Goal: Contribute content

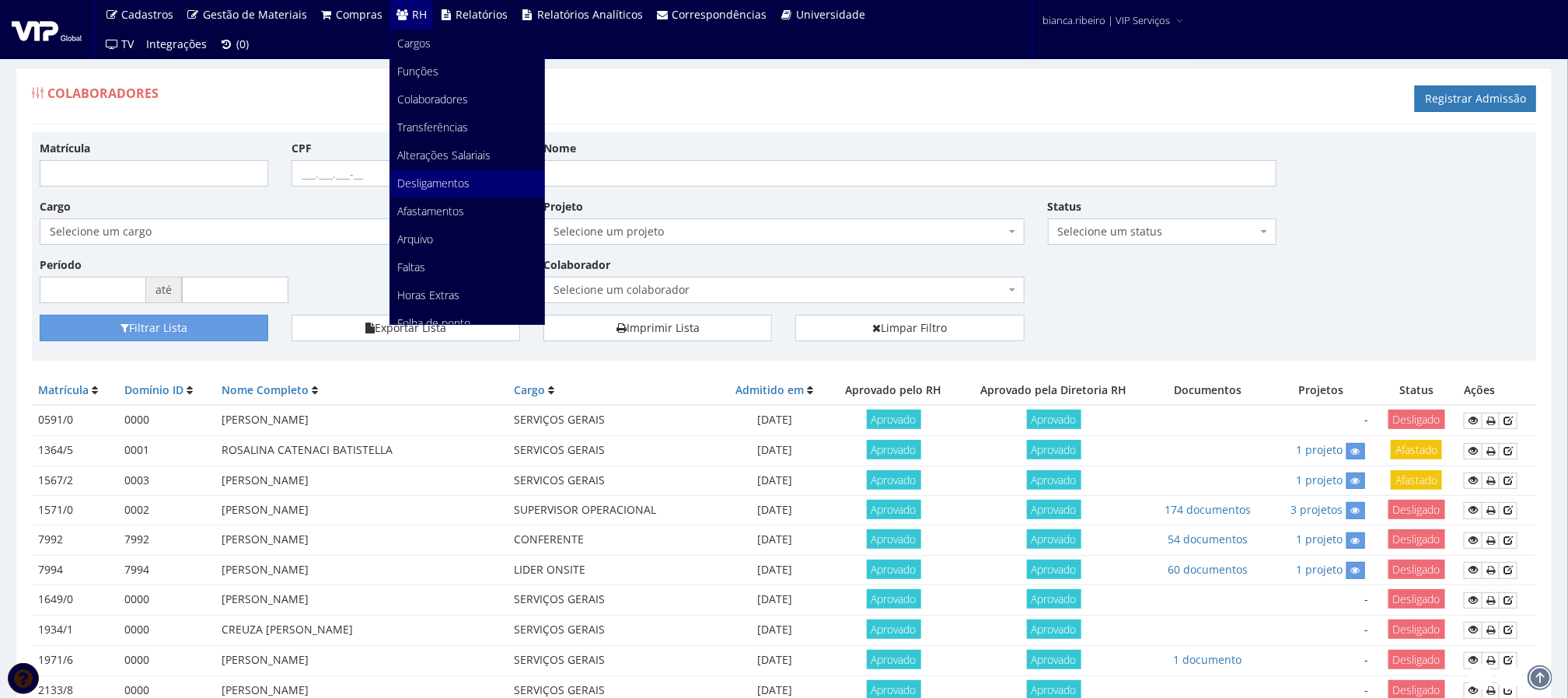
scroll to position [208, 0]
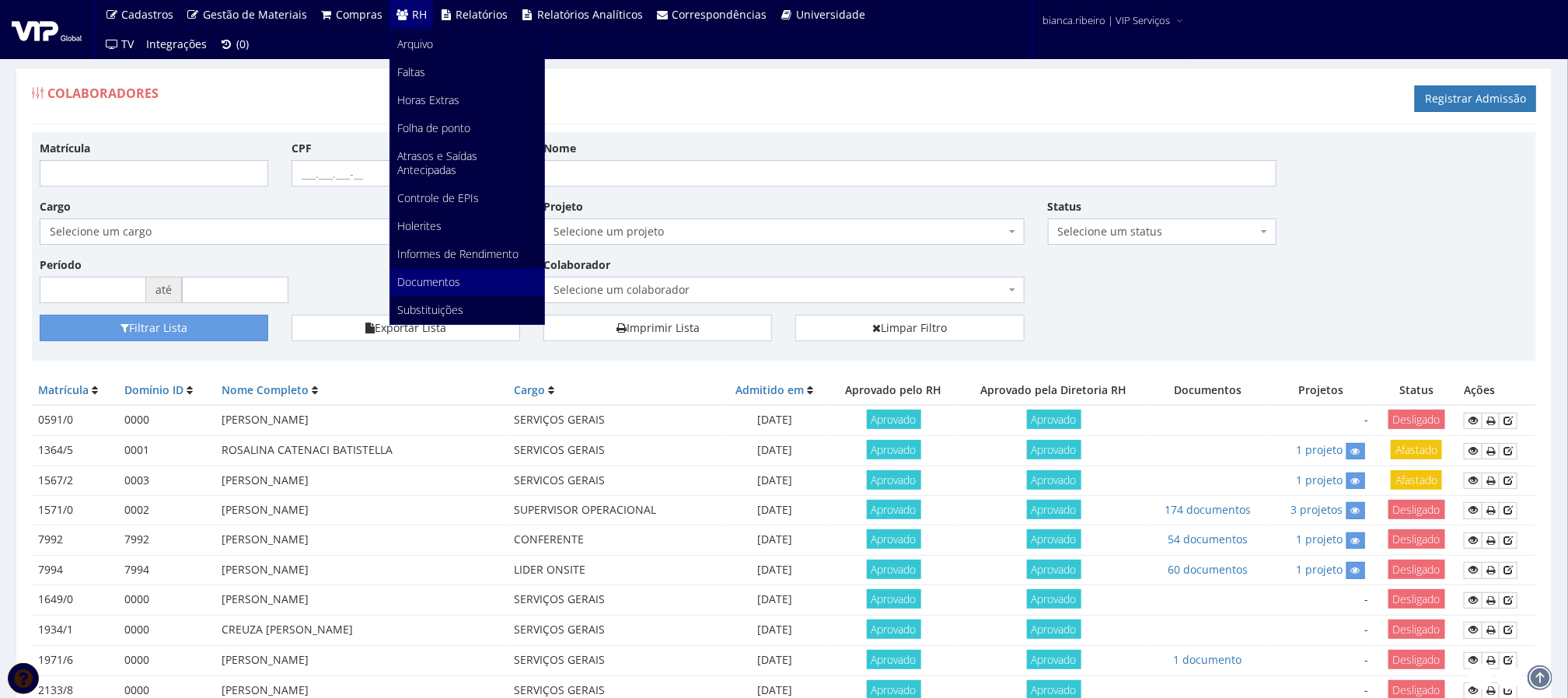
click at [442, 273] on link "Documentos" at bounding box center [466, 282] width 154 height 28
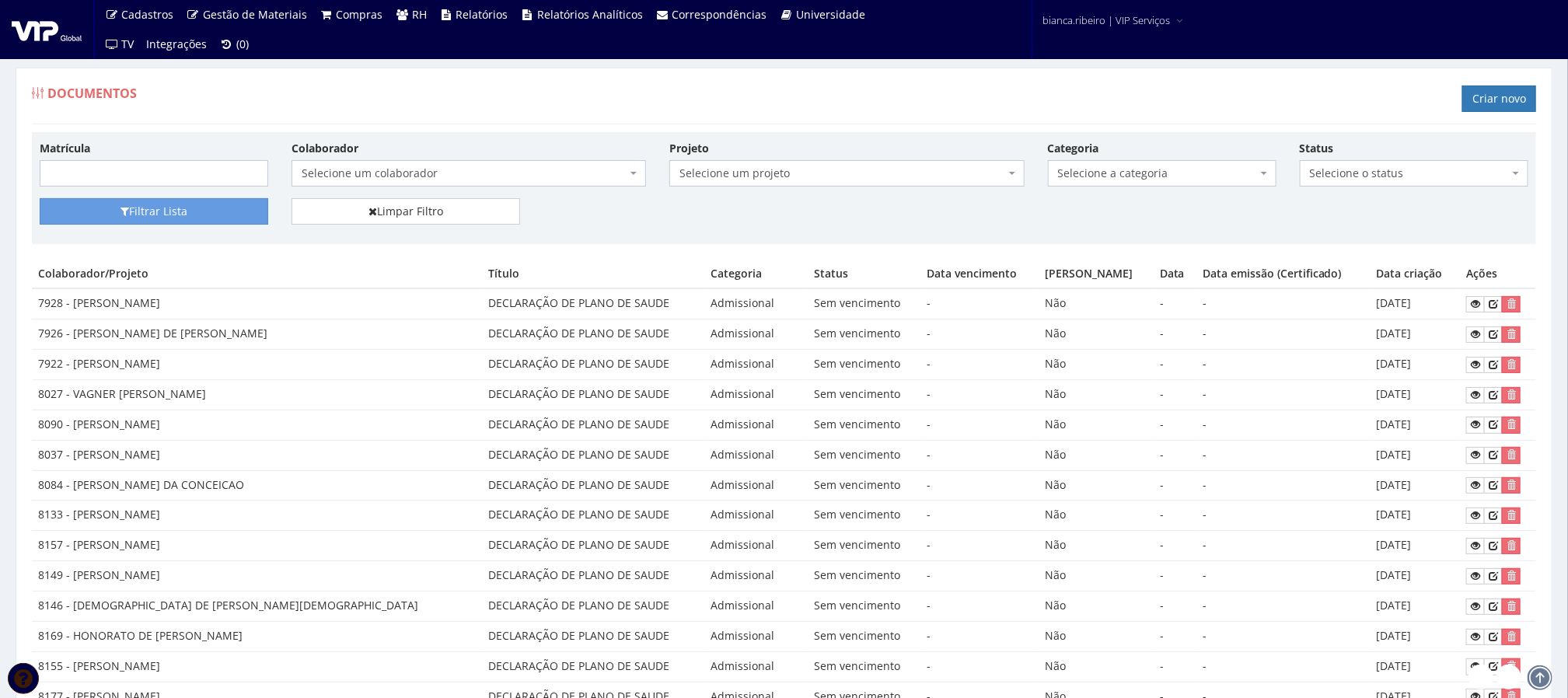
click at [435, 180] on span "Selecione um colaborador" at bounding box center [464, 173] width 325 height 16
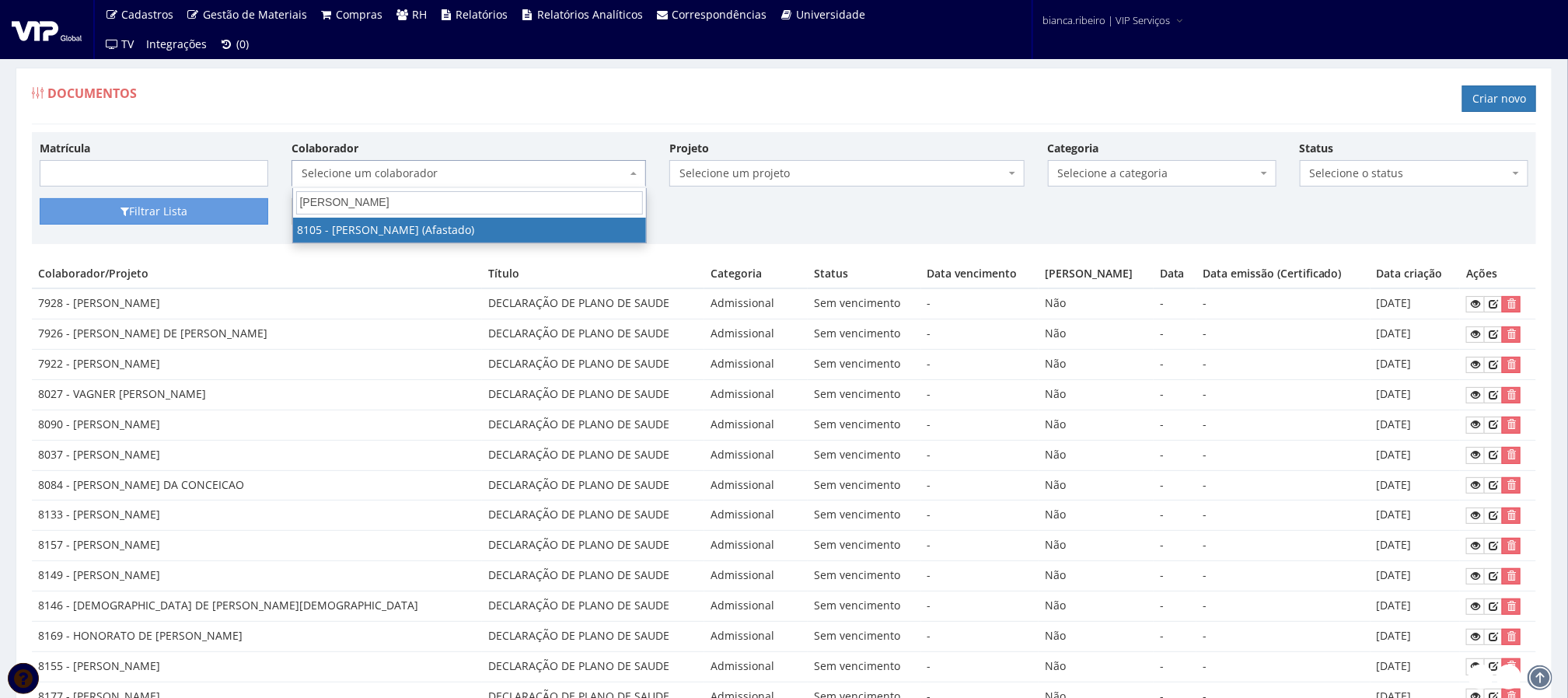
type input "matheus gabriel"
select select "3653"
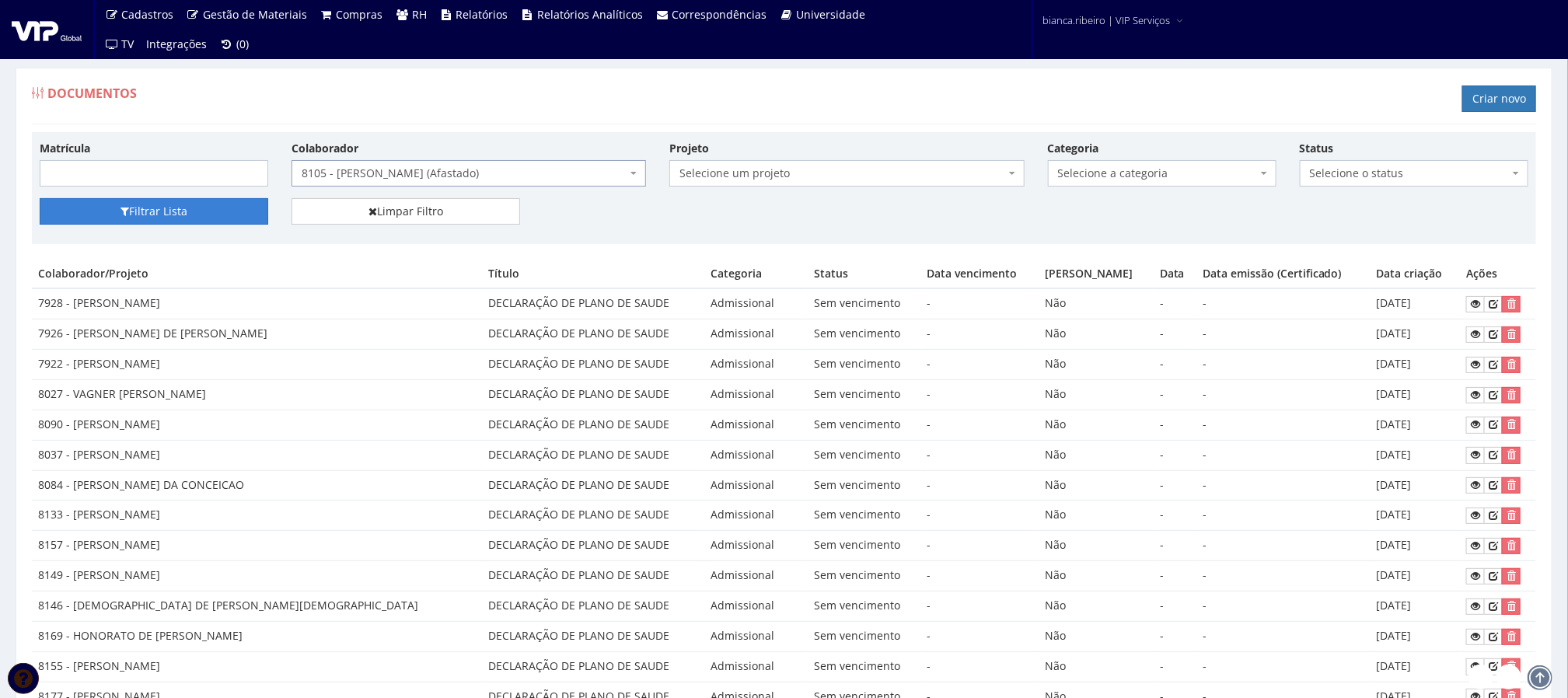
click at [183, 212] on button "Filtrar Lista" at bounding box center [154, 212] width 228 height 27
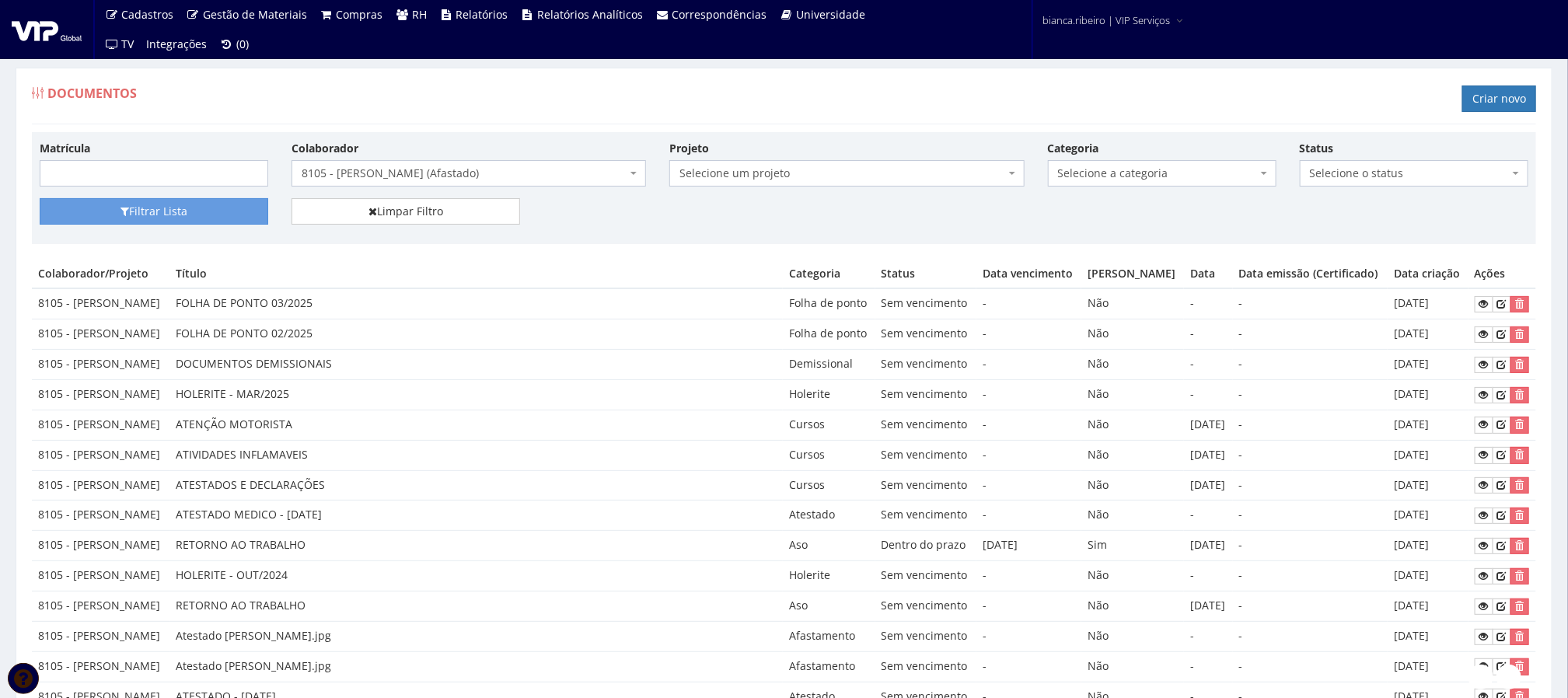
click at [1139, 170] on span "Selecione a categoria" at bounding box center [1158, 173] width 199 height 16
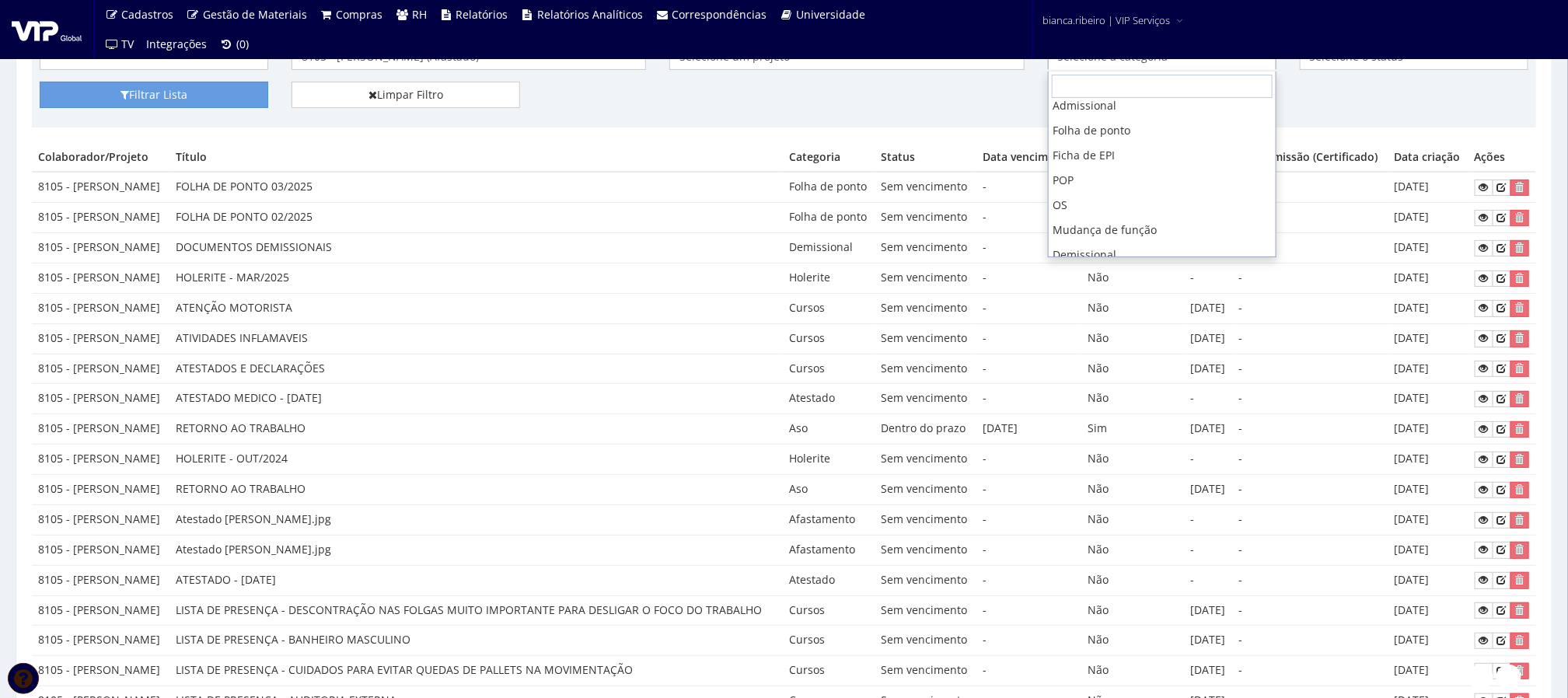
scroll to position [233, 0]
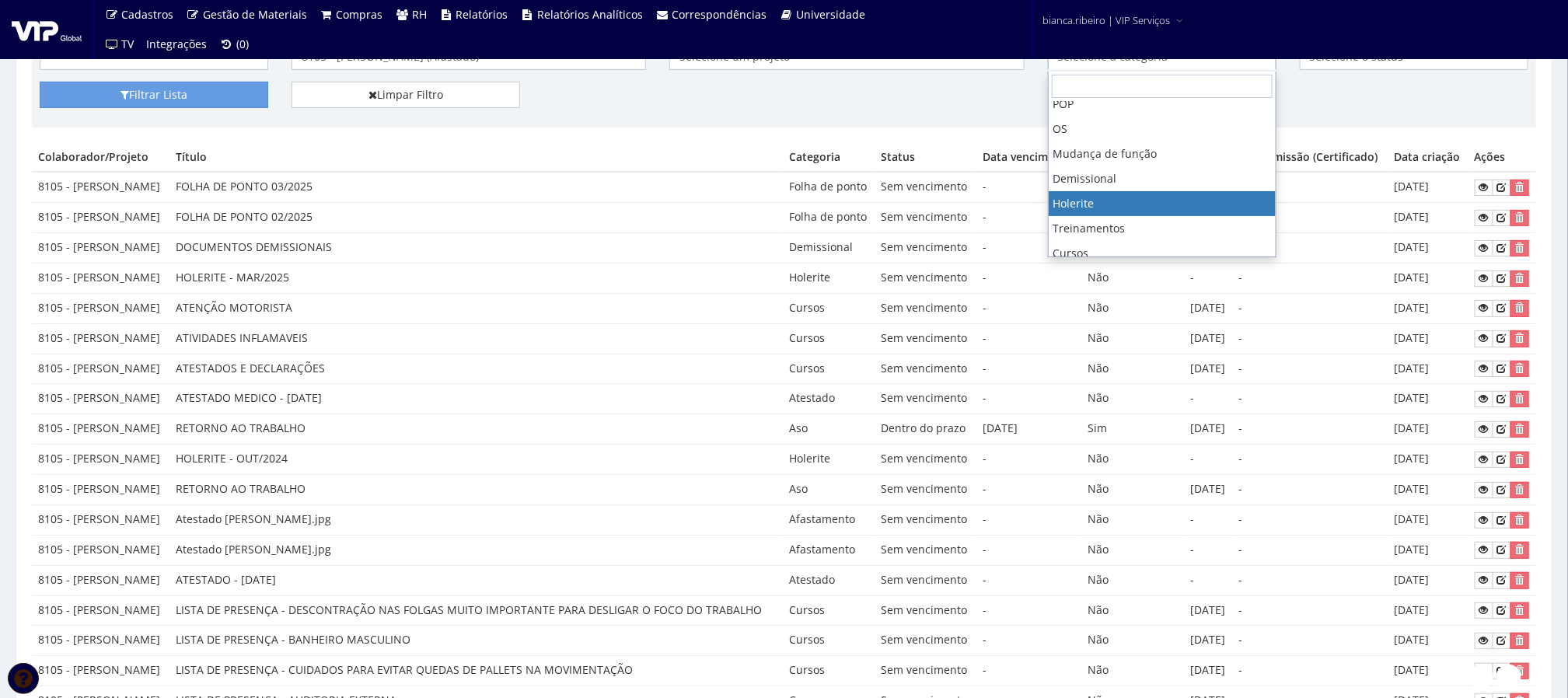
select select "holerite"
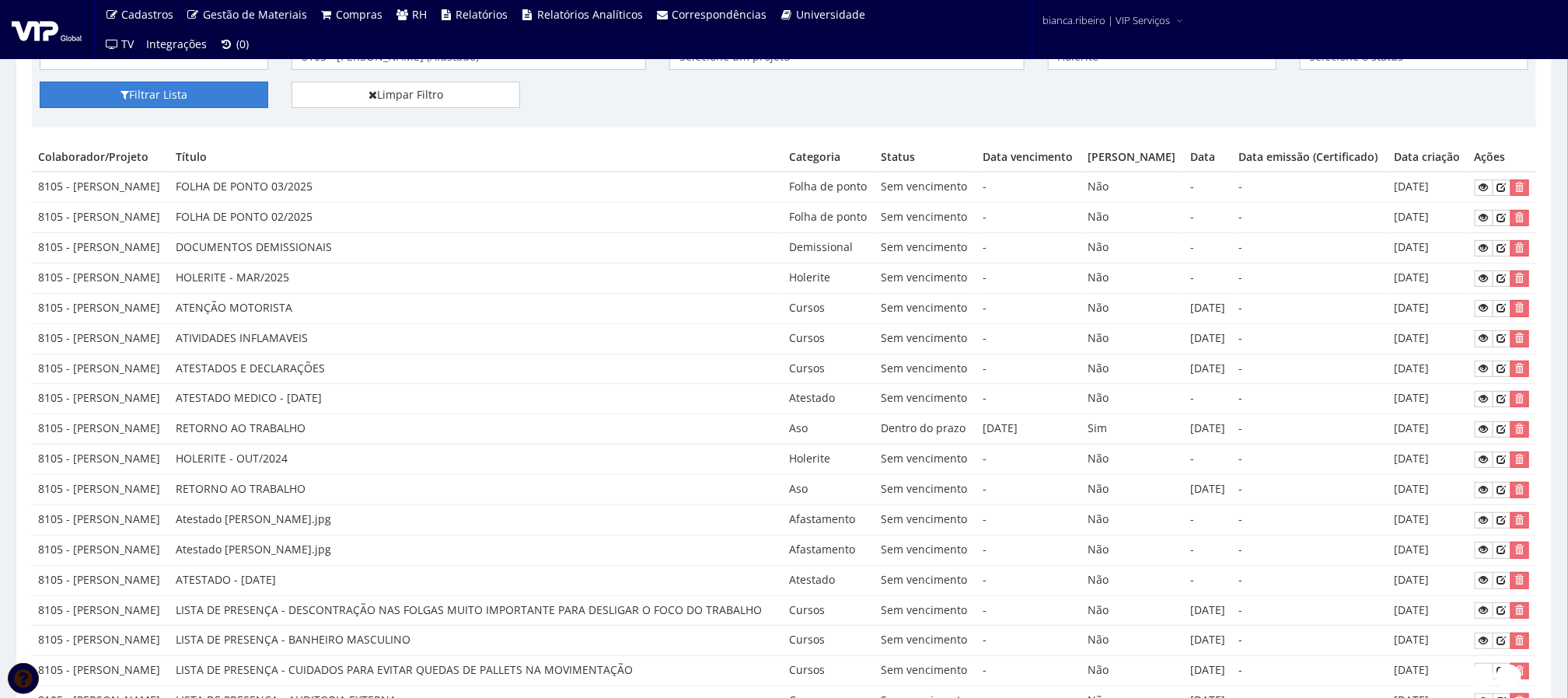
click at [46, 86] on button "Filtrar Lista" at bounding box center [154, 95] width 228 height 27
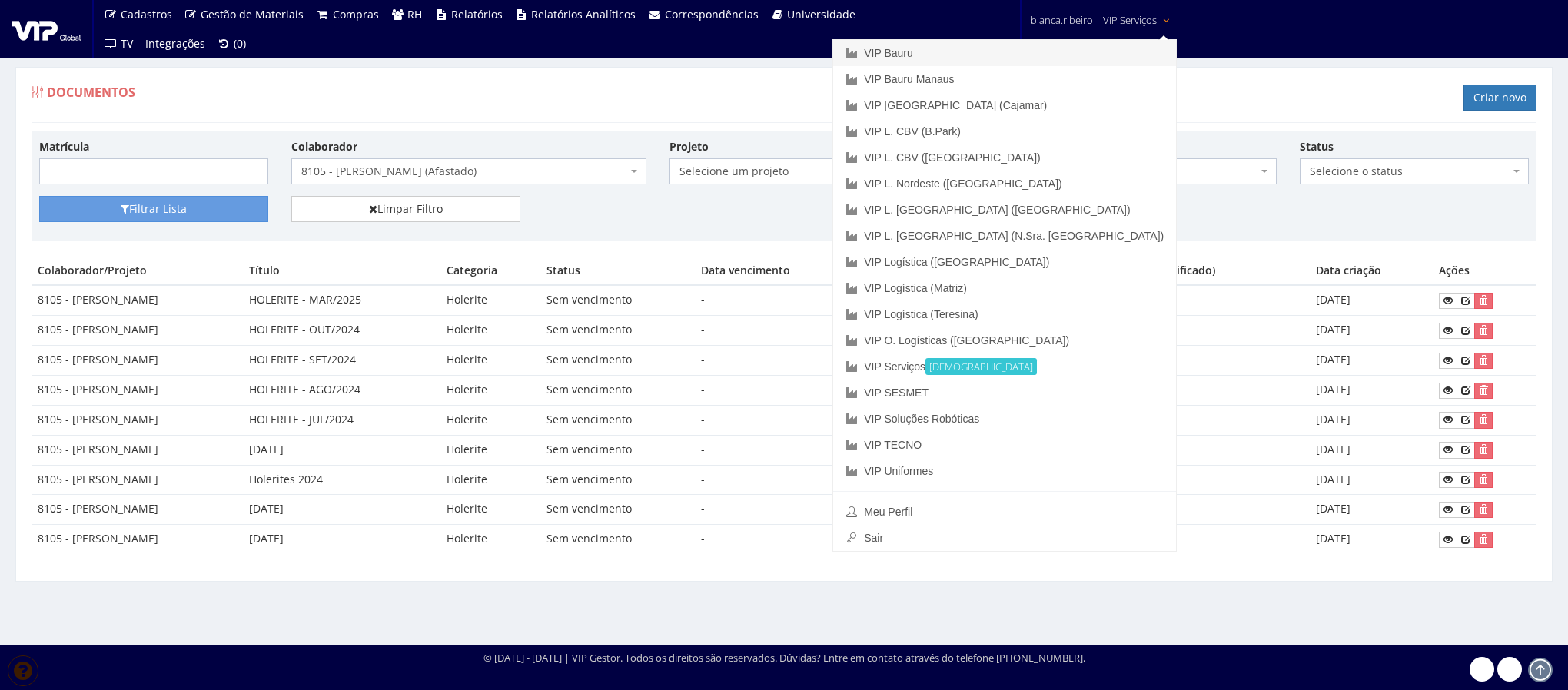
click at [1077, 57] on link "VIP Bauru" at bounding box center [1004, 53] width 343 height 26
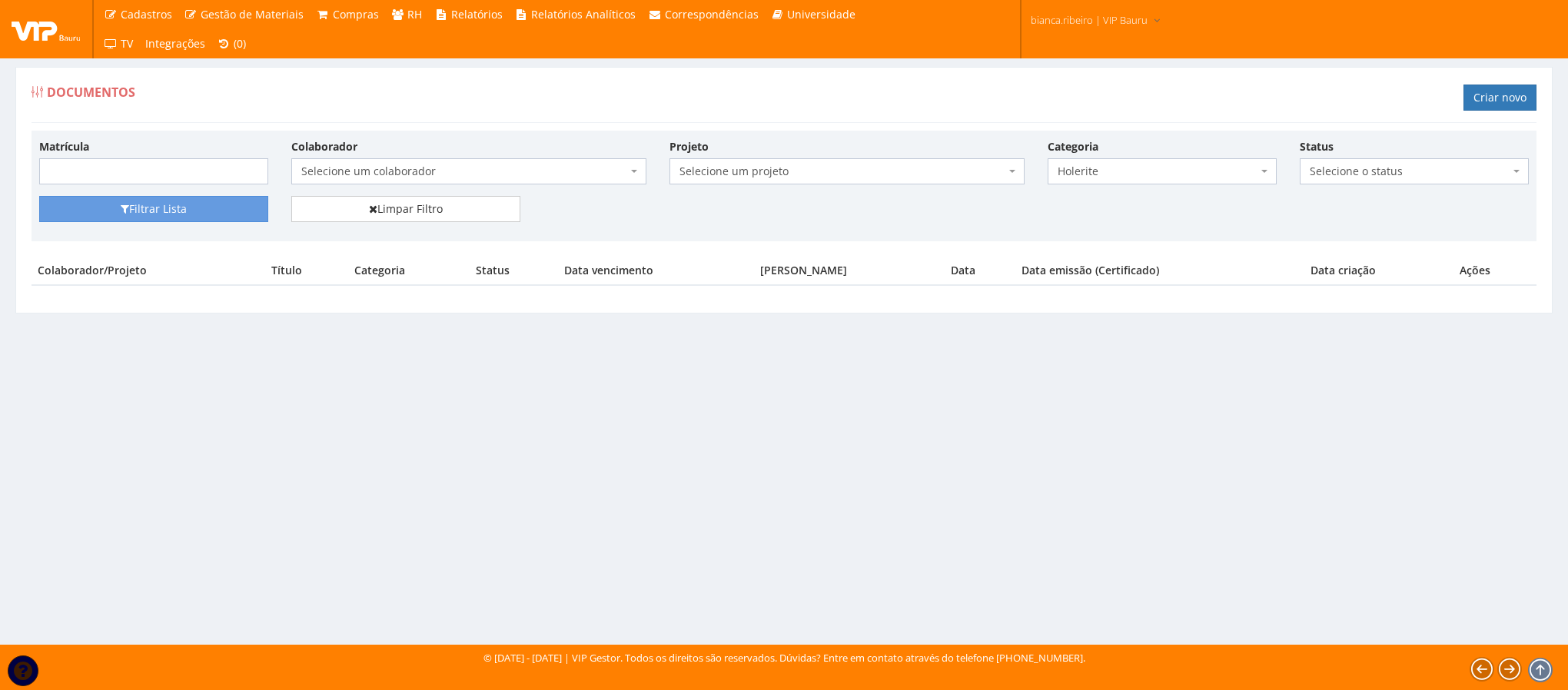
click at [450, 176] on span "Selecione um colaborador" at bounding box center [464, 171] width 326 height 16
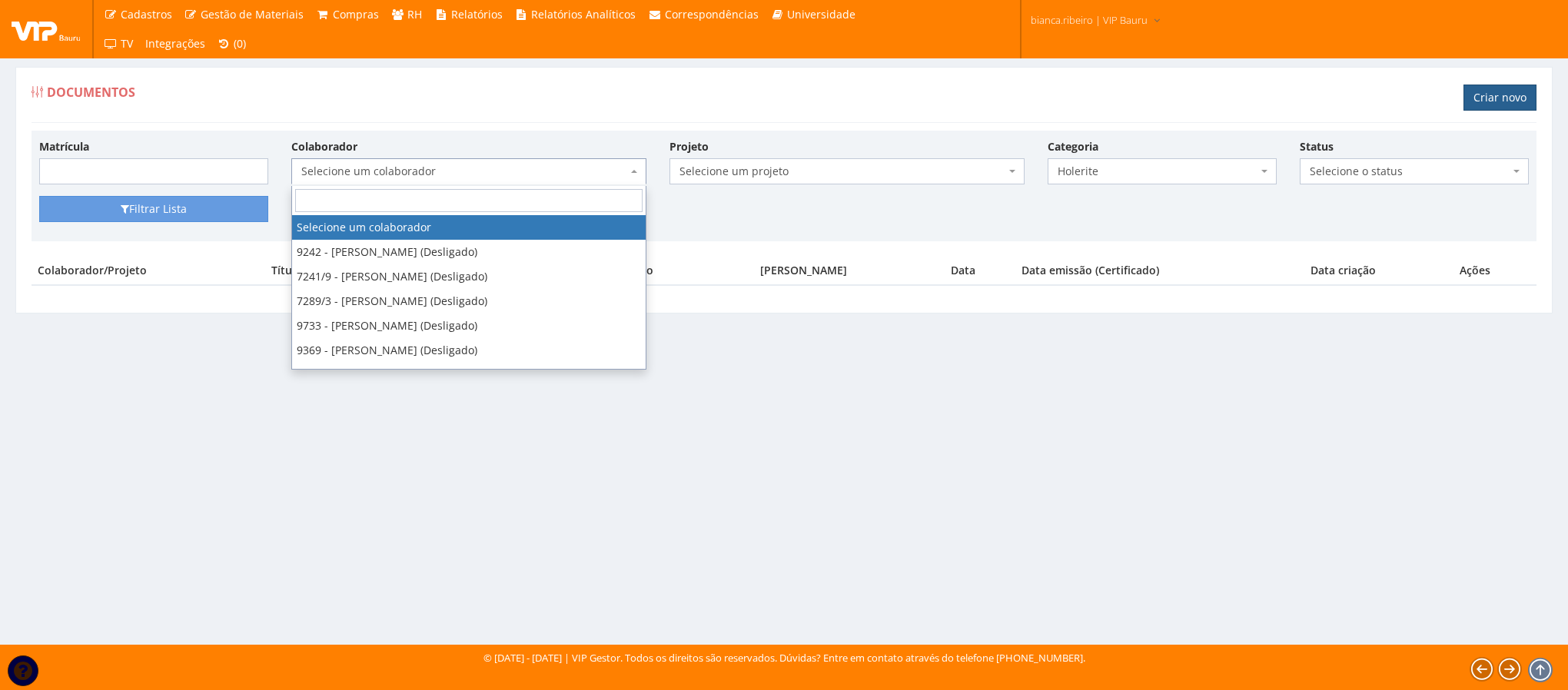
click at [1520, 106] on link "Criar novo" at bounding box center [1499, 98] width 73 height 26
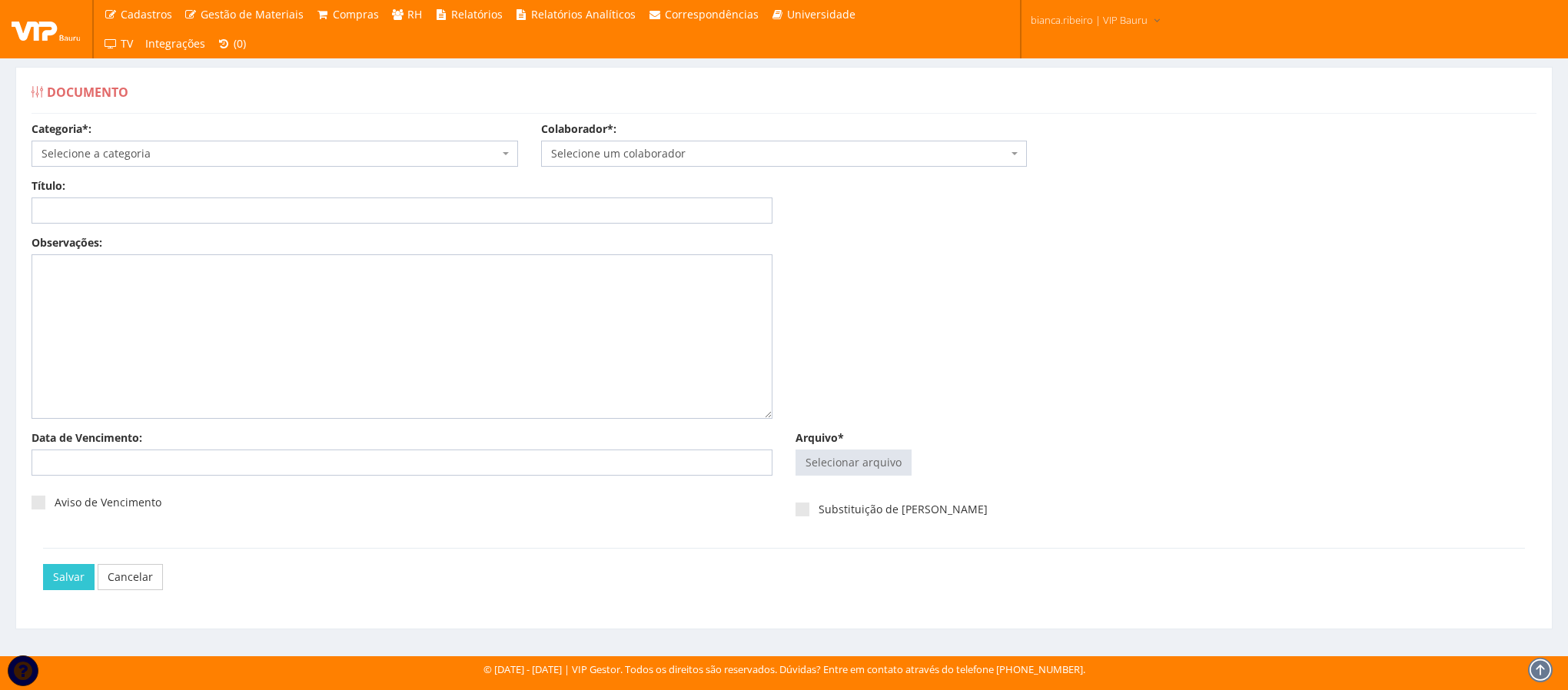
click at [466, 148] on span "Selecione a categoria" at bounding box center [270, 153] width 457 height 16
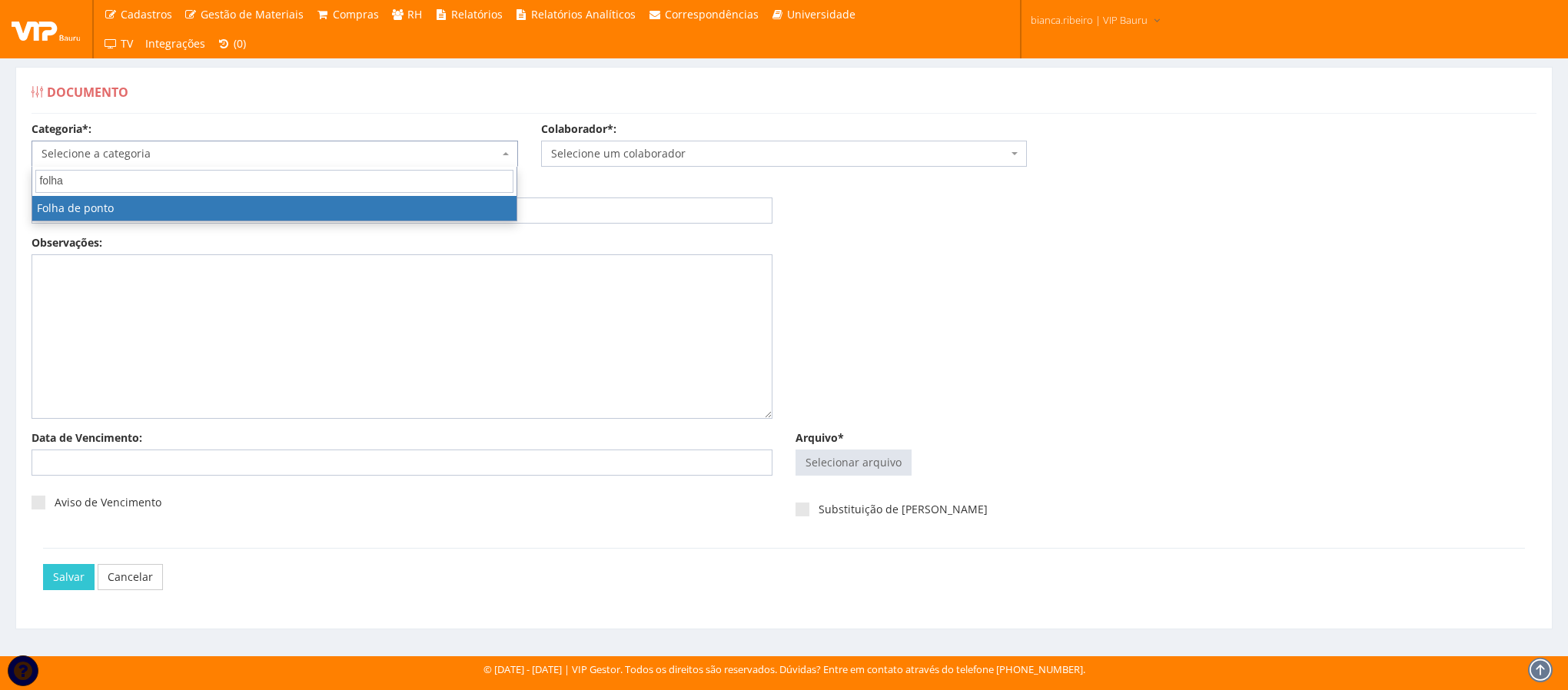
type input "folha"
select select "folha_ponto"
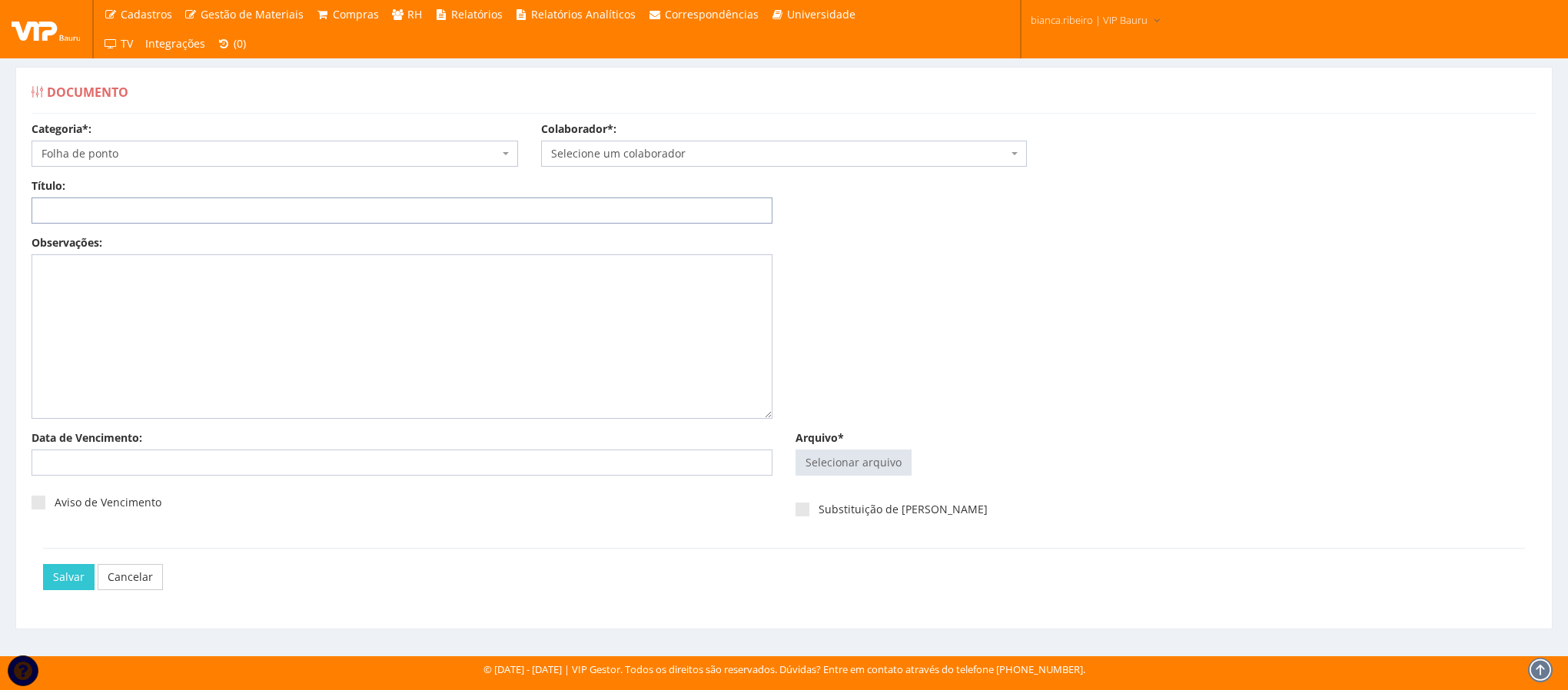
click at [358, 212] on input "Título:" at bounding box center [401, 211] width 741 height 26
click at [879, 464] on input "Arquivo*" at bounding box center [853, 463] width 115 height 25
type input "C:\fakepath\anderson arcencio.pdf"
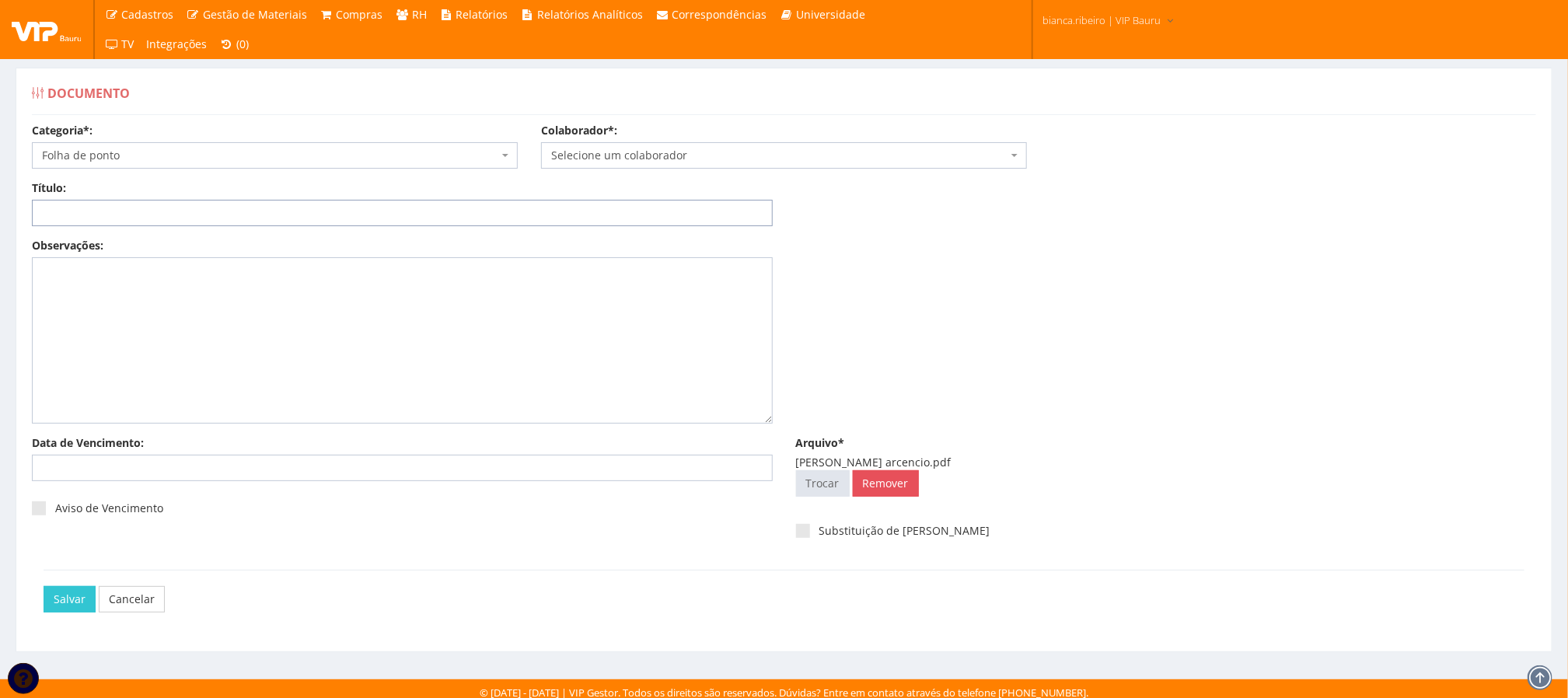
click at [169, 212] on input "Título:" at bounding box center [402, 213] width 741 height 27
type input "FOLHA DE PONTO 08/2025"
click at [828, 166] on span "Selecione um colaborador" at bounding box center [784, 155] width 486 height 27
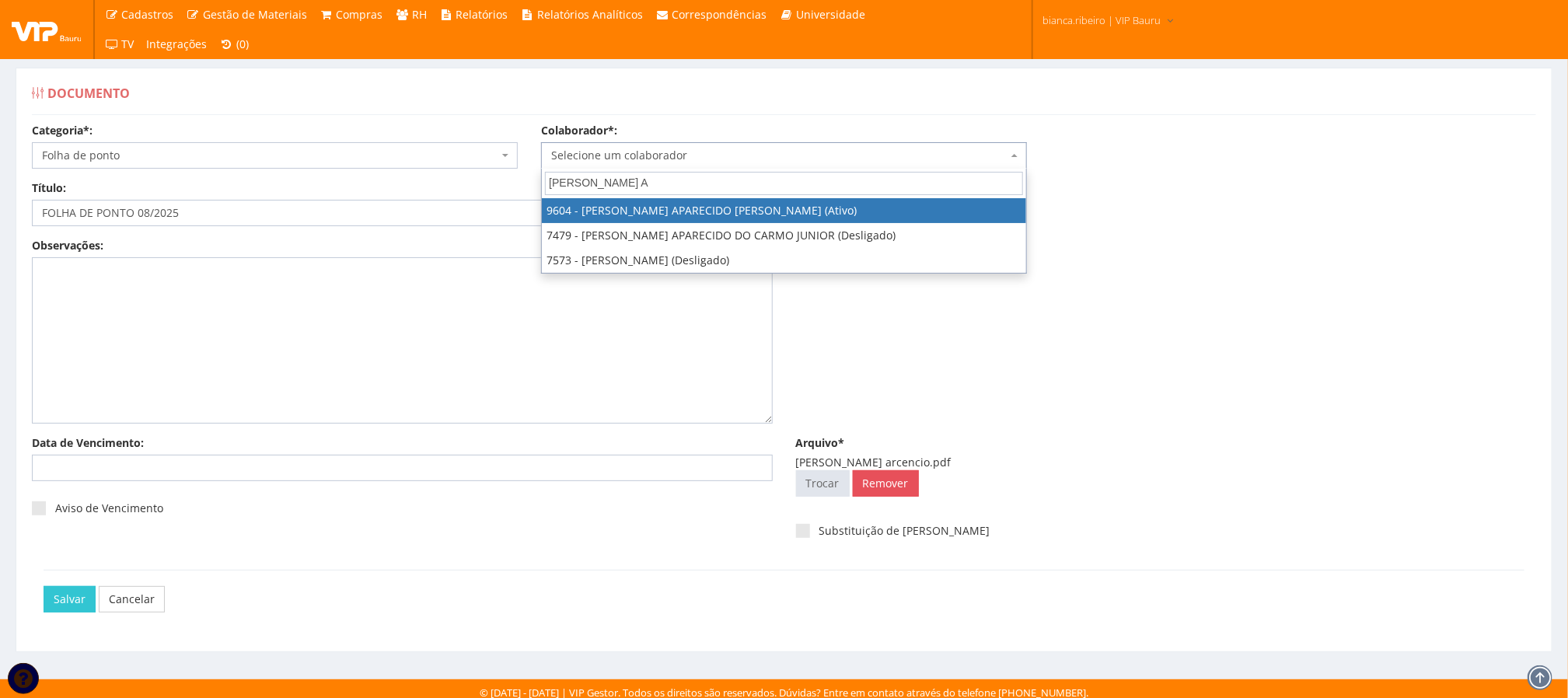
type input "ANDERSON A"
select select "3771"
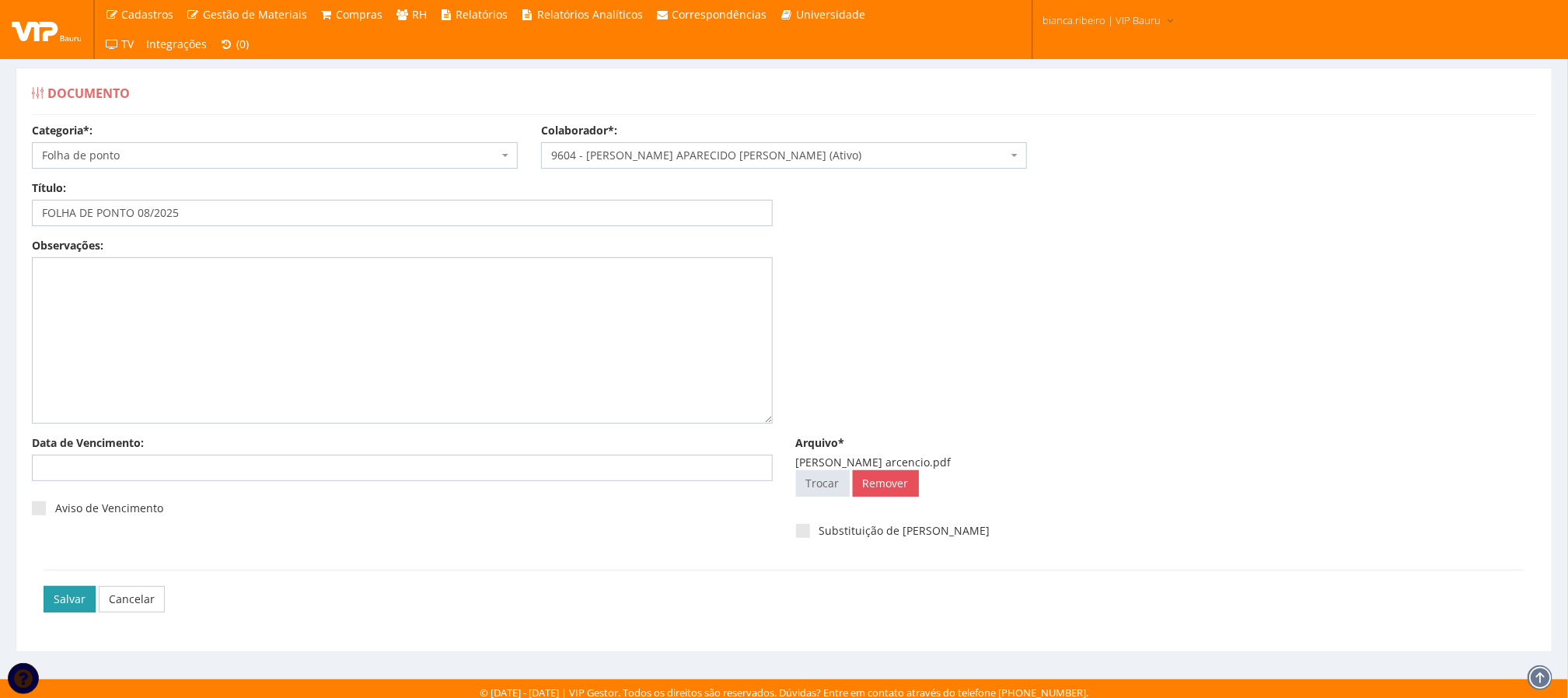
click at [56, 611] on input "Salvar" at bounding box center [69, 599] width 52 height 27
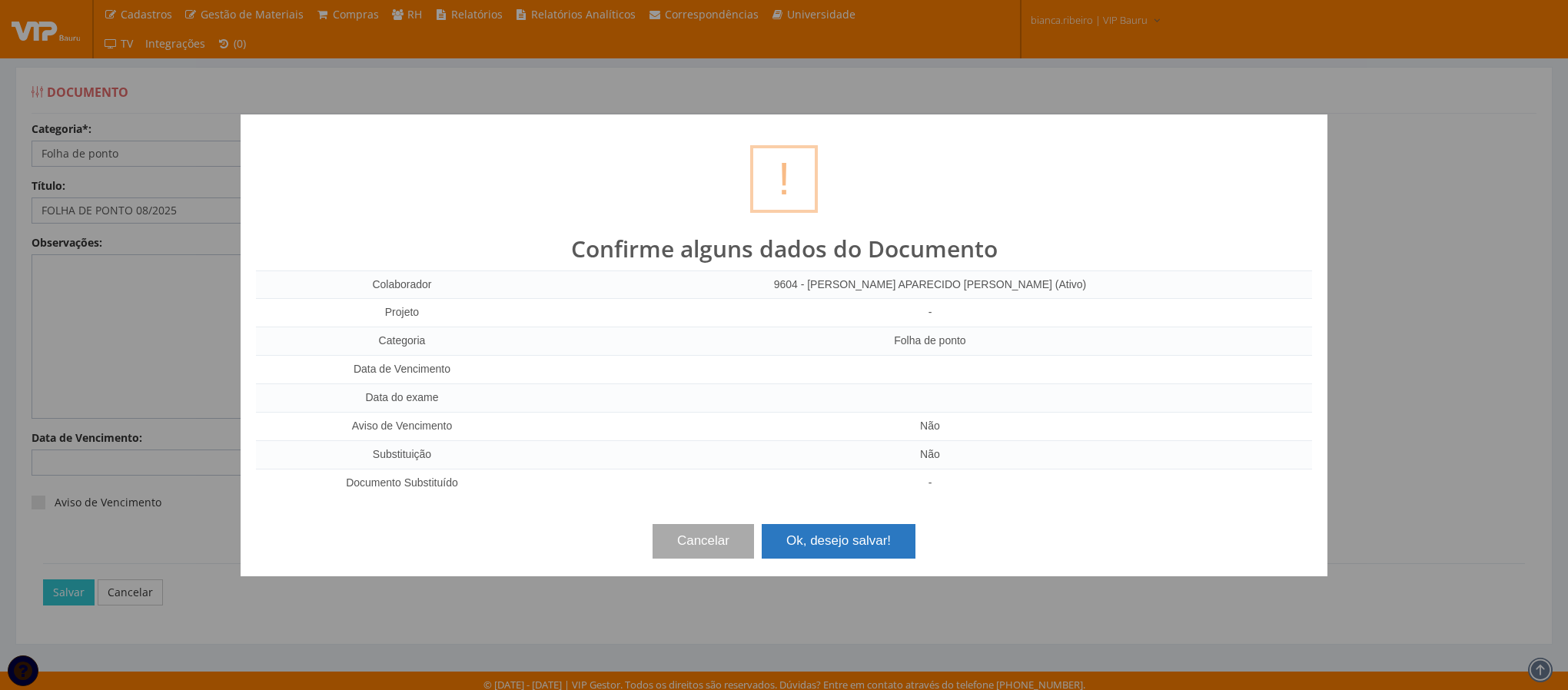
click at [842, 535] on button "Ok, desejo salvar!" at bounding box center [838, 541] width 153 height 34
